Goal: Information Seeking & Learning: Find specific page/section

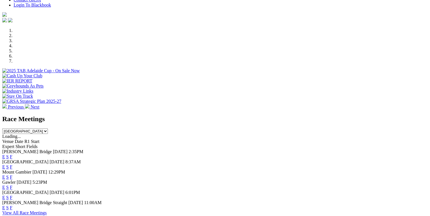
scroll to position [159, 0]
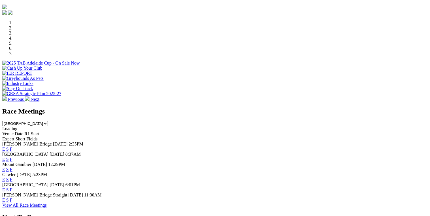
click at [12, 167] on link "F" at bounding box center [11, 169] width 3 height 5
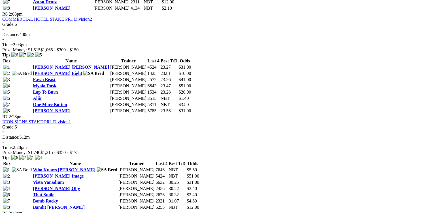
scroll to position [771, 0]
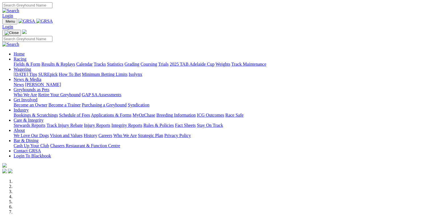
scroll to position [159, 0]
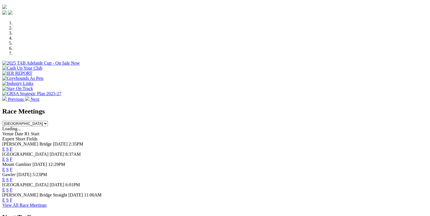
click at [12, 167] on link "F" at bounding box center [11, 169] width 3 height 5
